Goal: Check status: Check status

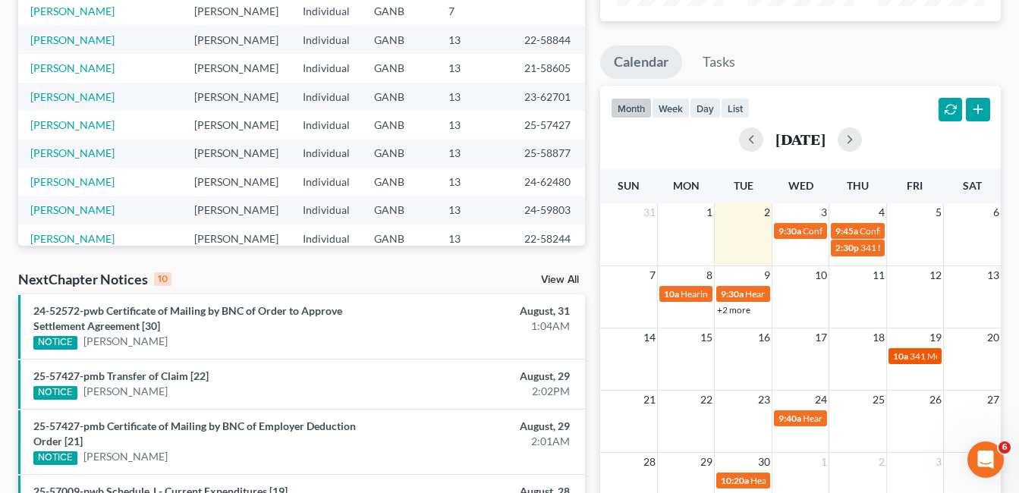
click at [915, 355] on span "341 Meeting for [PERSON_NAME]" at bounding box center [978, 356] width 137 height 11
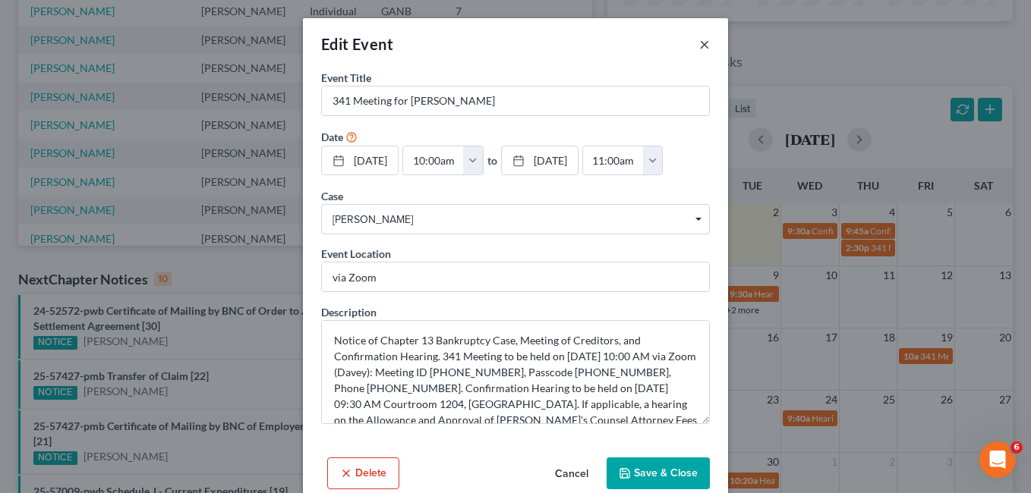
click at [701, 43] on button "×" at bounding box center [704, 44] width 11 height 18
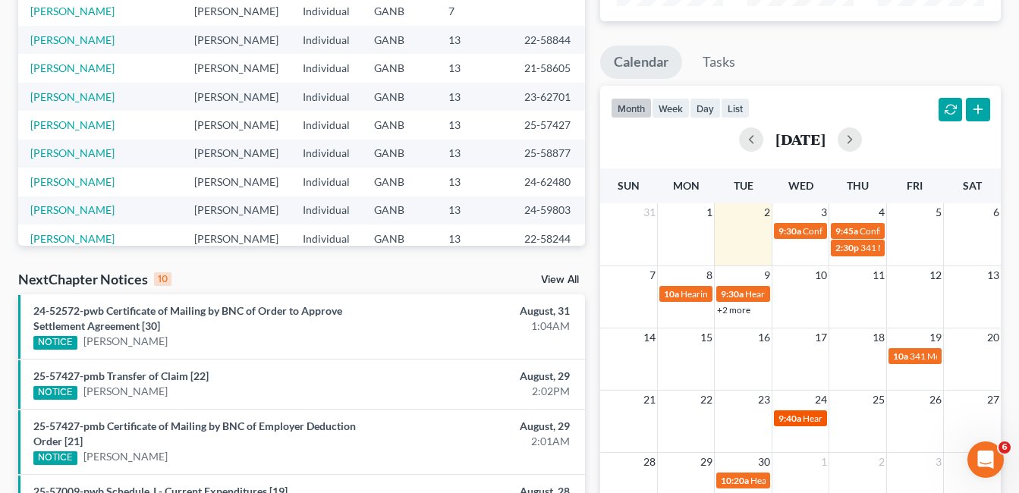
click at [800, 419] on span "9:40a" at bounding box center [790, 418] width 23 height 11
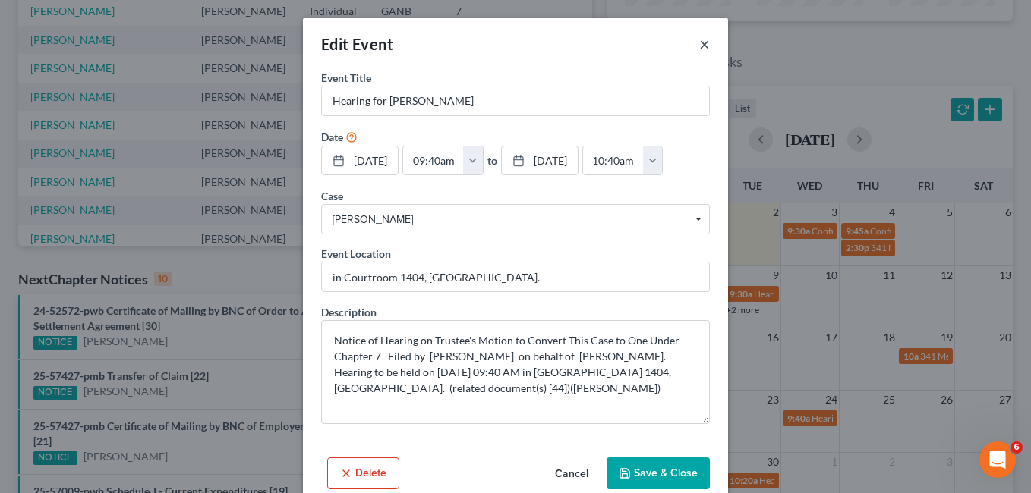
click at [701, 44] on button "×" at bounding box center [704, 44] width 11 height 18
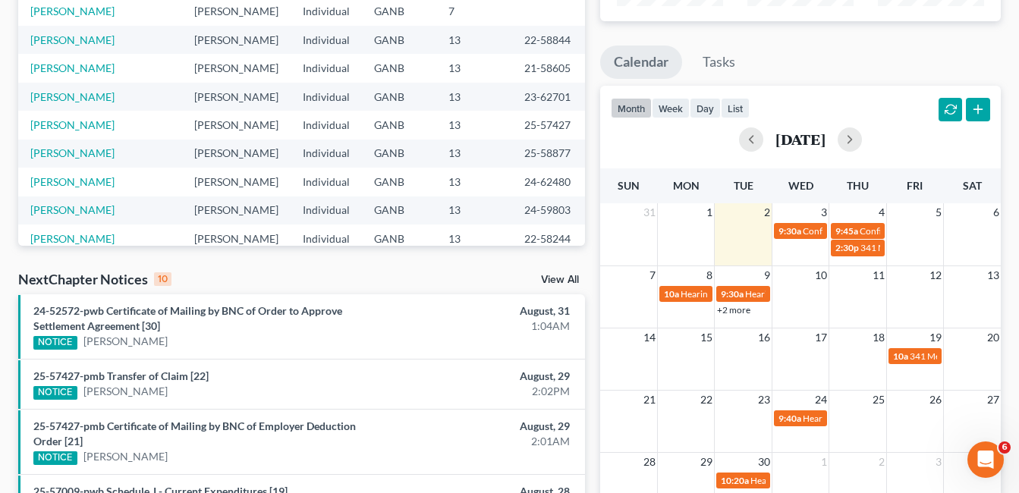
scroll to position [380, 0]
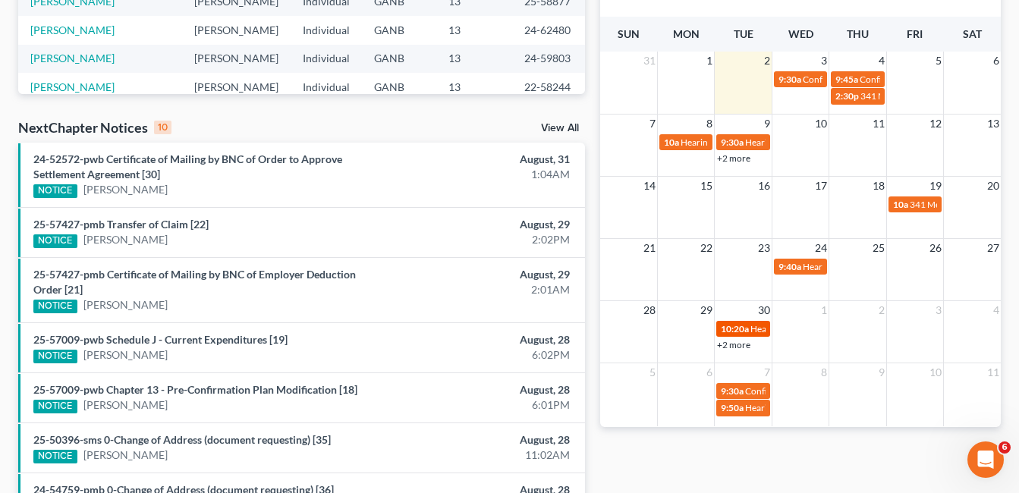
click at [743, 327] on span "10:20a" at bounding box center [735, 328] width 28 height 11
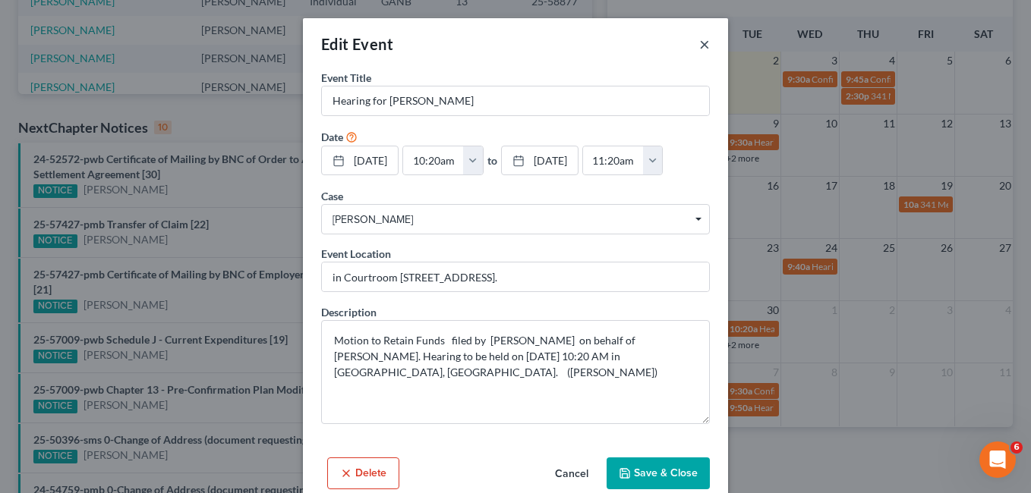
click at [699, 46] on button "×" at bounding box center [704, 44] width 11 height 18
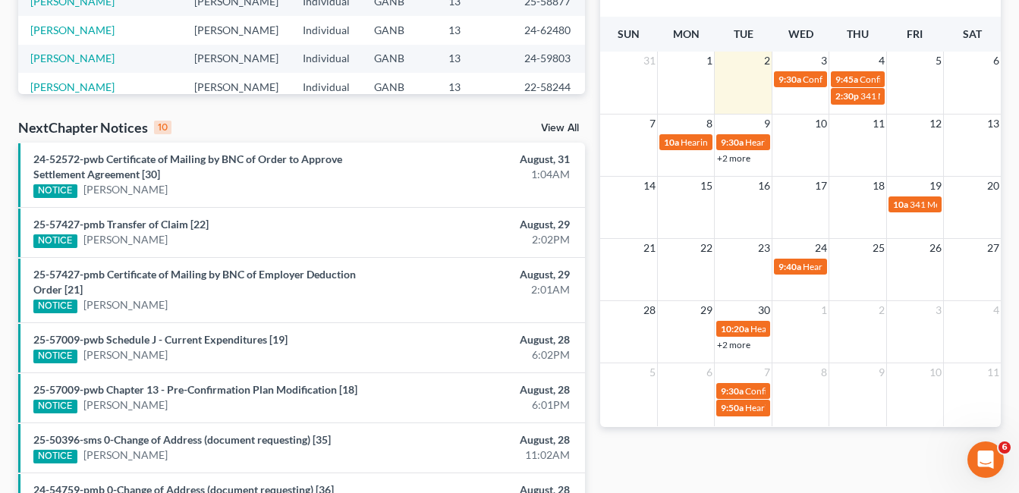
click at [745, 347] on link "+2 more" at bounding box center [733, 344] width 33 height 11
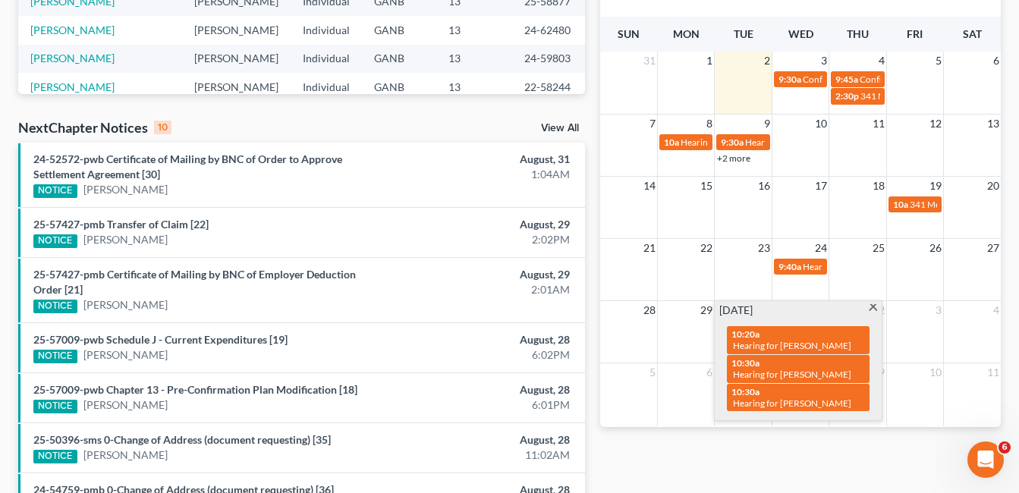
click at [872, 301] on div "[DATE] 10:20a Hearing for [PERSON_NAME] 10:30a Hearing for [PERSON_NAME] 10:30a…" at bounding box center [798, 361] width 167 height 120
click at [871, 307] on span at bounding box center [873, 309] width 11 height 10
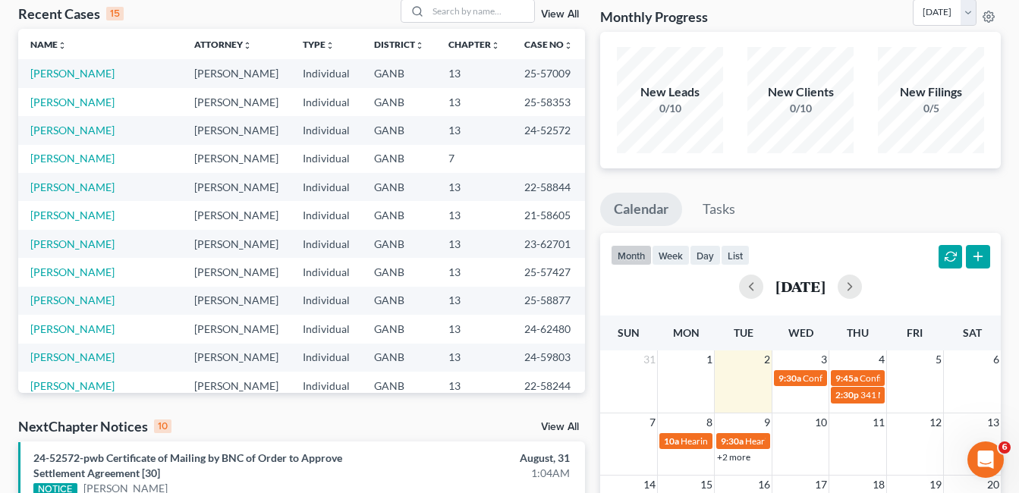
scroll to position [0, 0]
